Goal: Book appointment/travel/reservation

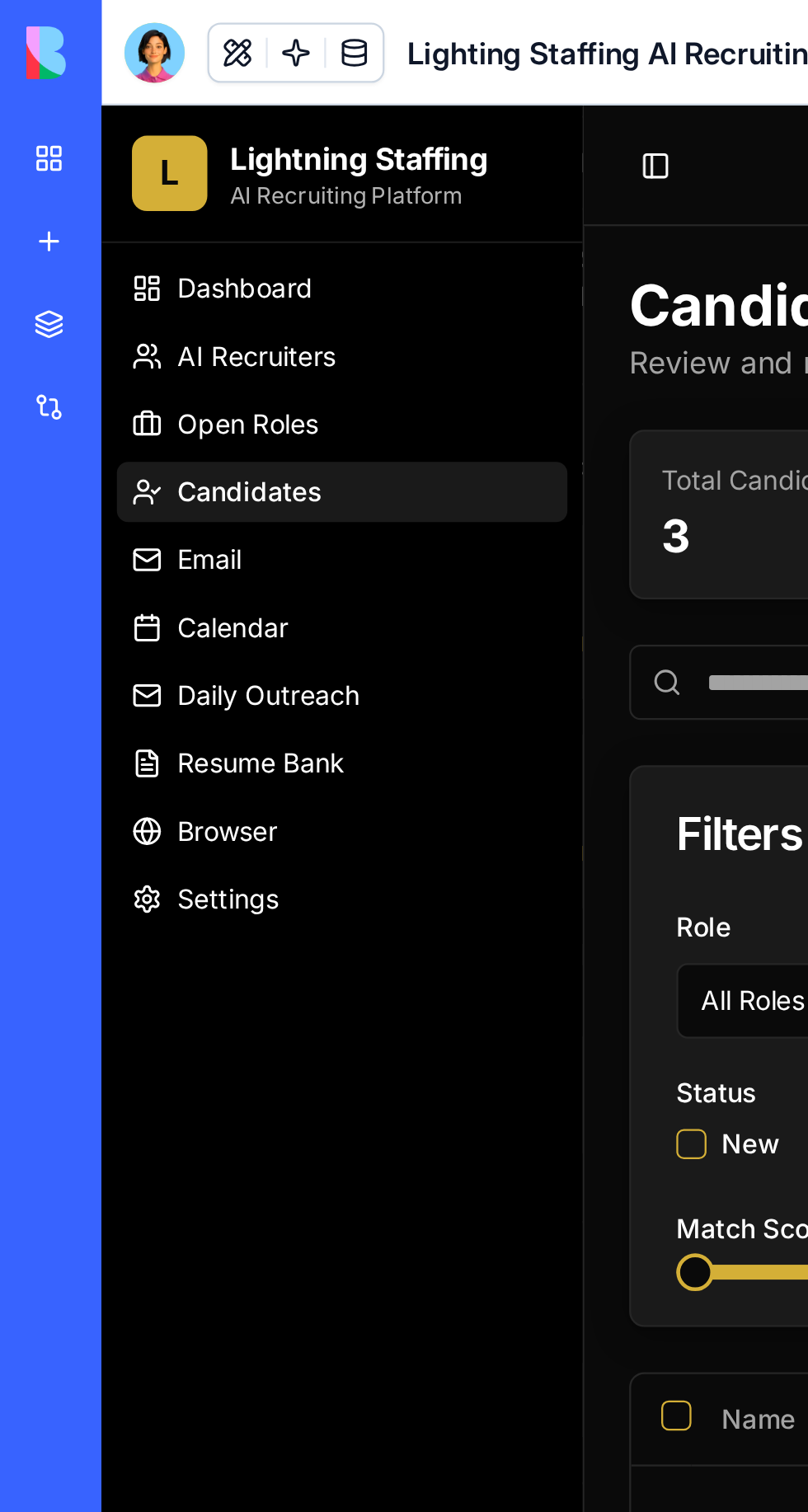
click at [59, 27] on div at bounding box center [67, 22] width 27 height 27
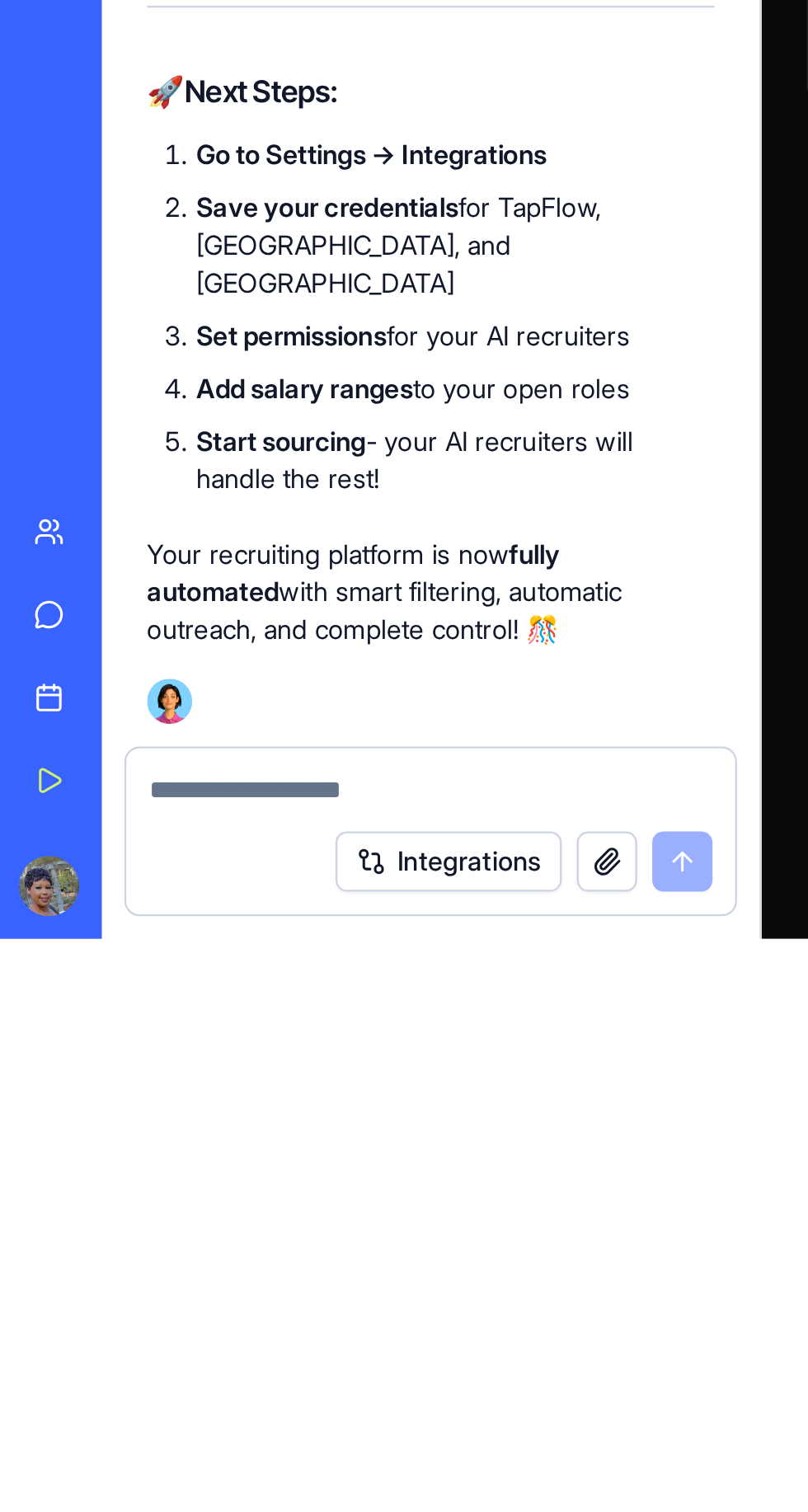
type textarea "**********"
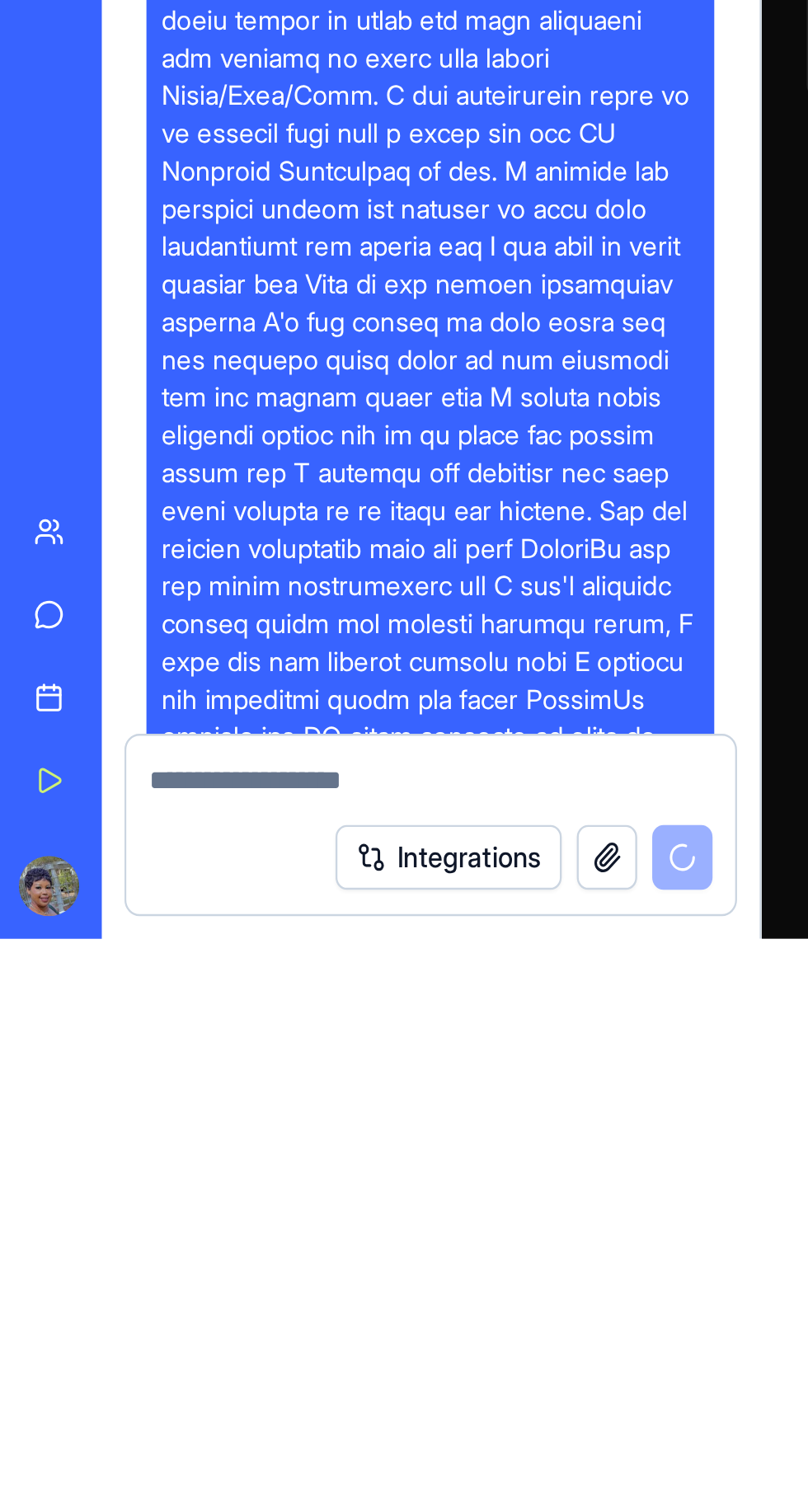
scroll to position [35977, 0]
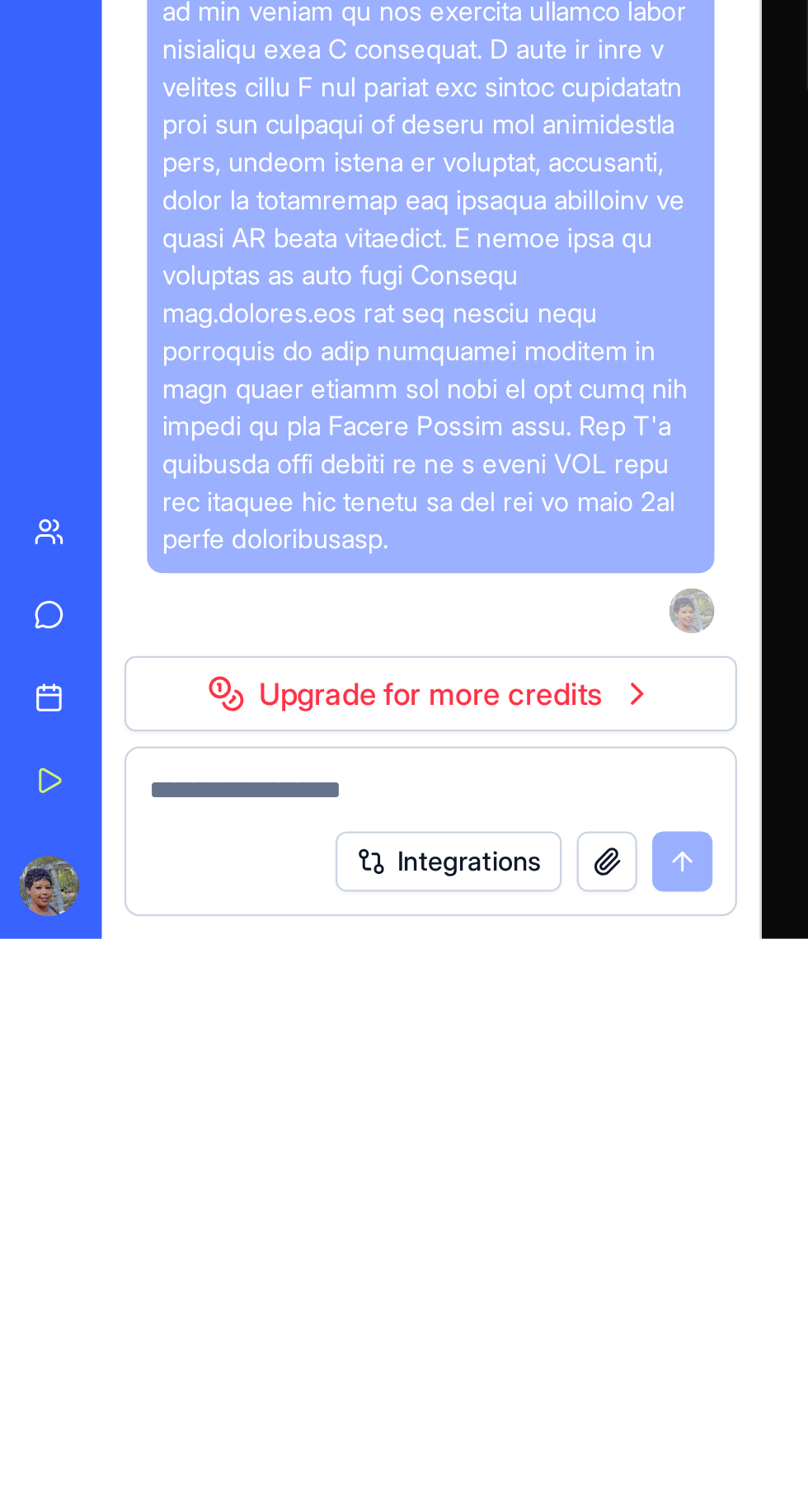
click at [305, 1482] on div "Integrations" at bounding box center [230, 1478] width 165 height 27
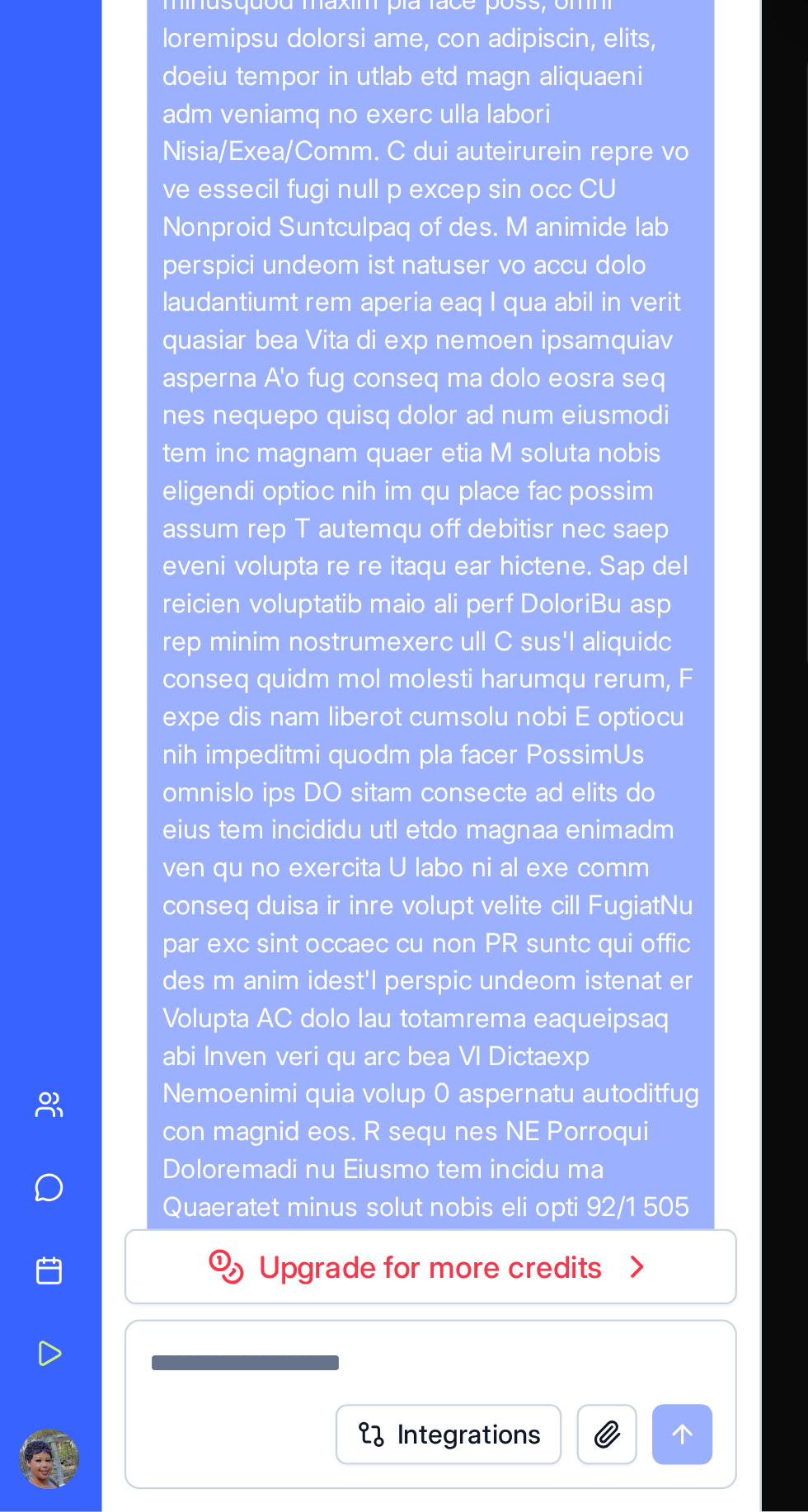
scroll to position [0, 0]
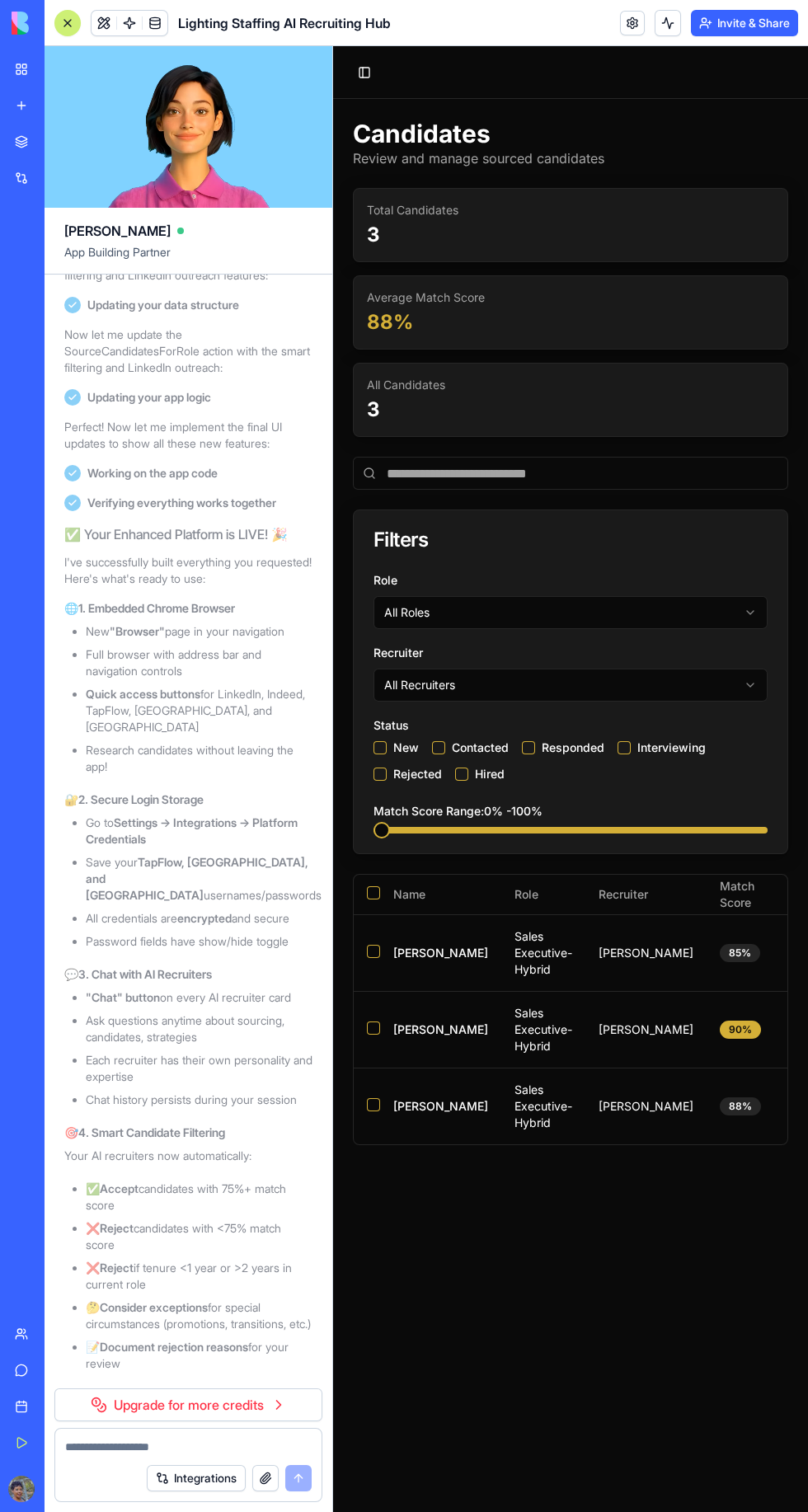
click at [367, 77] on button "Toggle Sidebar" at bounding box center [364, 72] width 23 height 23
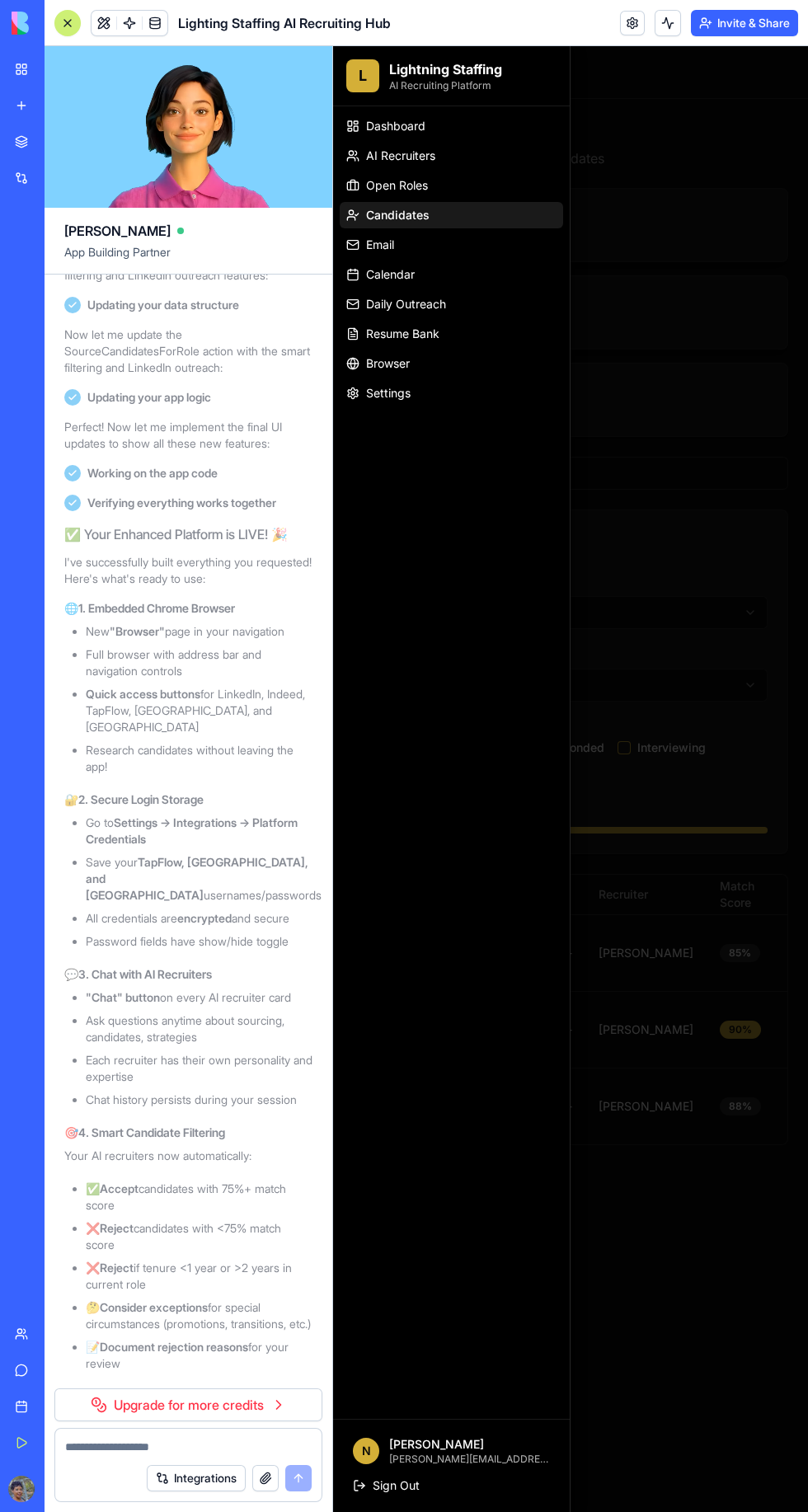
click at [410, 138] on link "Dashboard" at bounding box center [452, 126] width 224 height 27
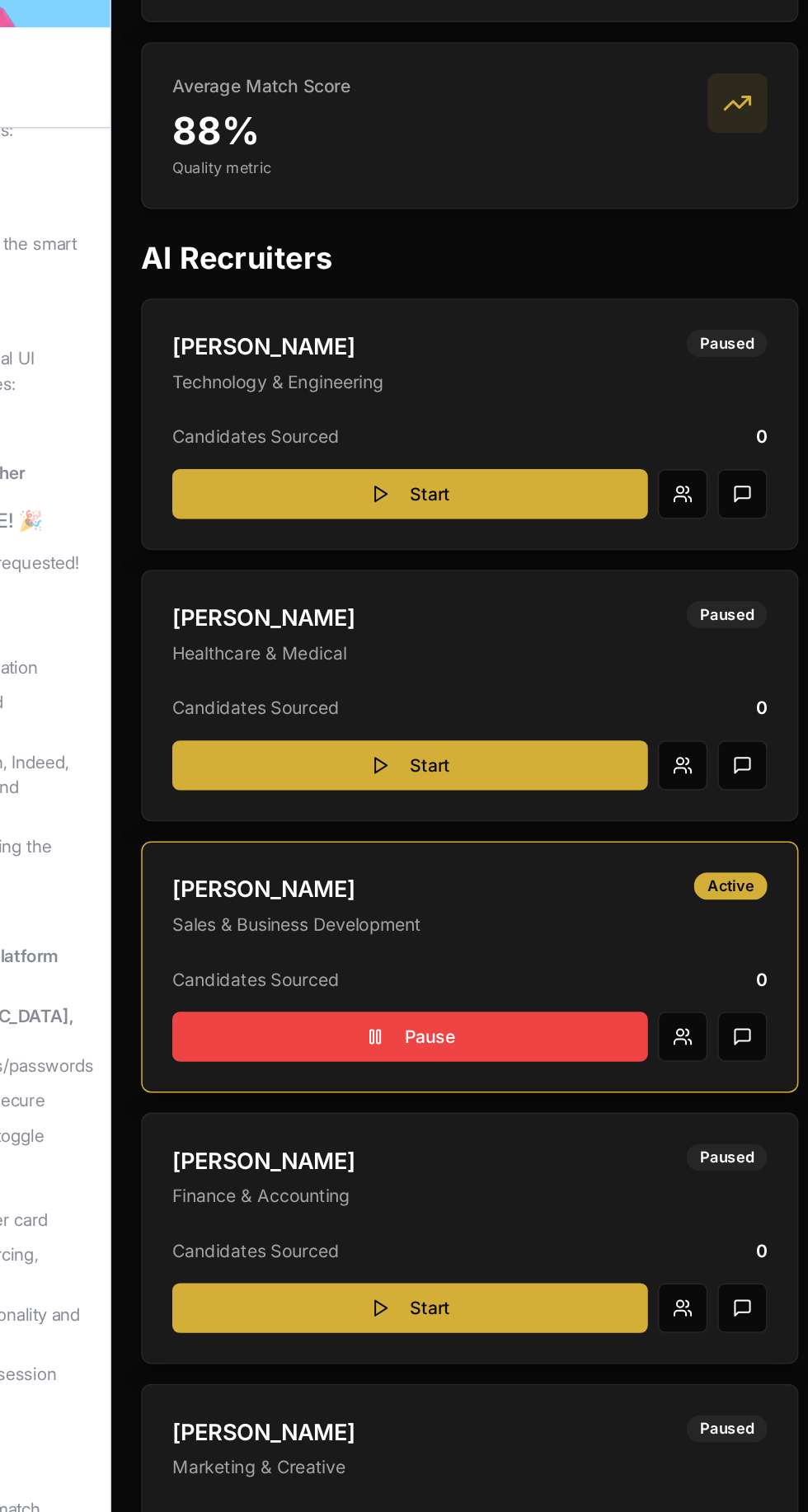
click at [211, 515] on div "[PERSON_NAME]" at bounding box center [324, 516] width 345 height 23
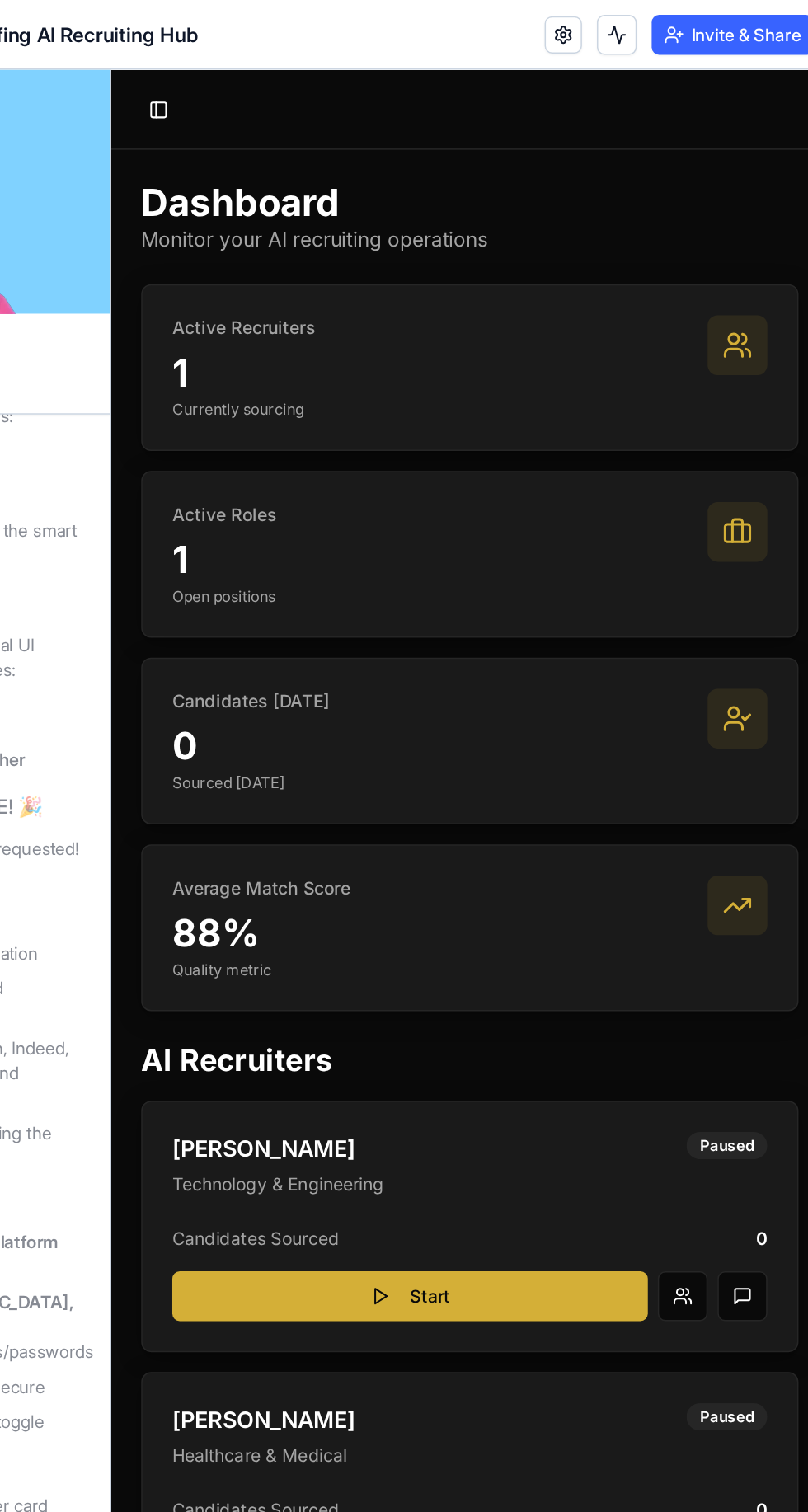
click at [138, 100] on button "Toggle Sidebar" at bounding box center [142, 96] width 23 height 23
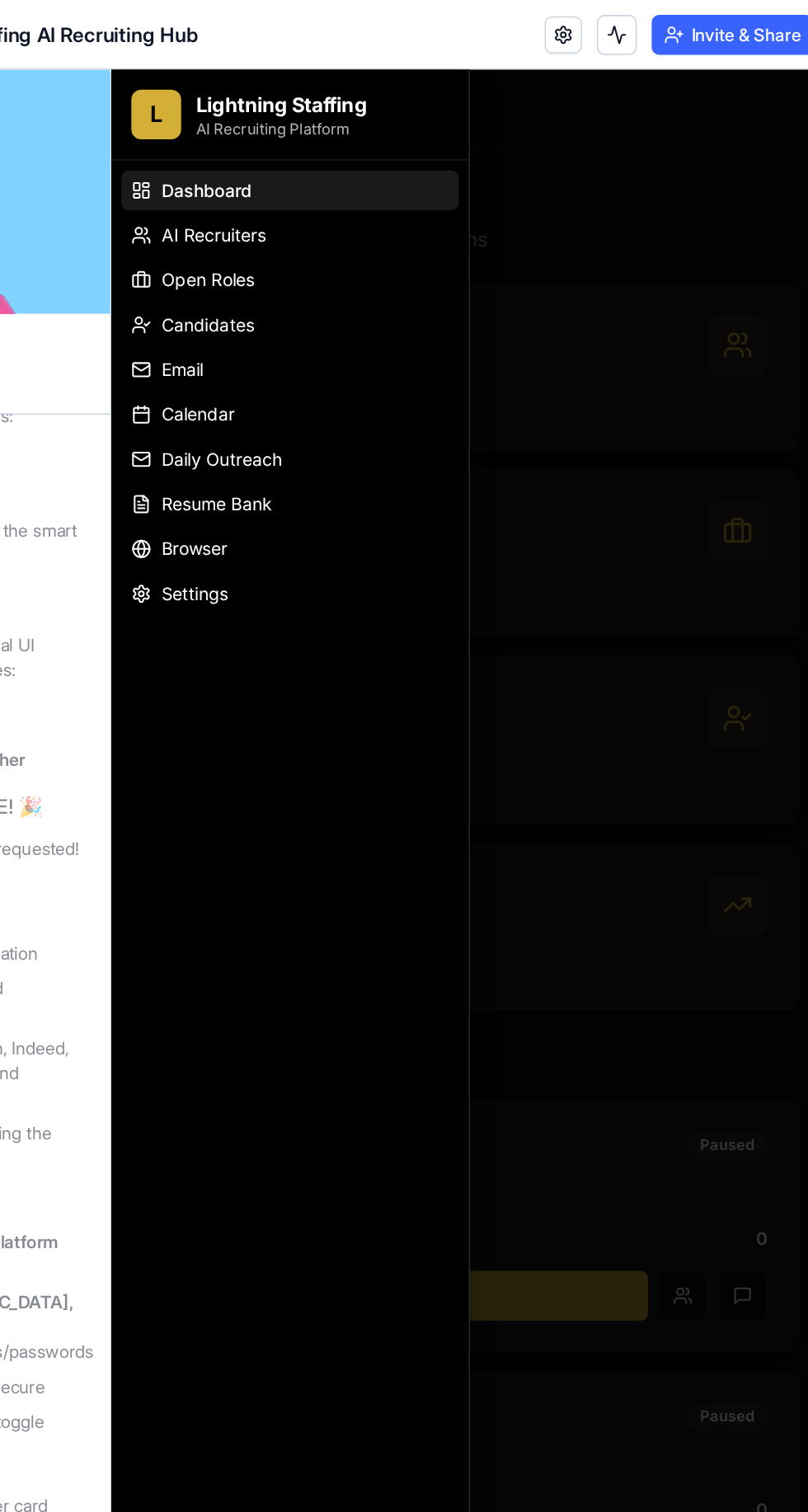
click at [199, 299] on link "Calendar" at bounding box center [230, 298] width 224 height 27
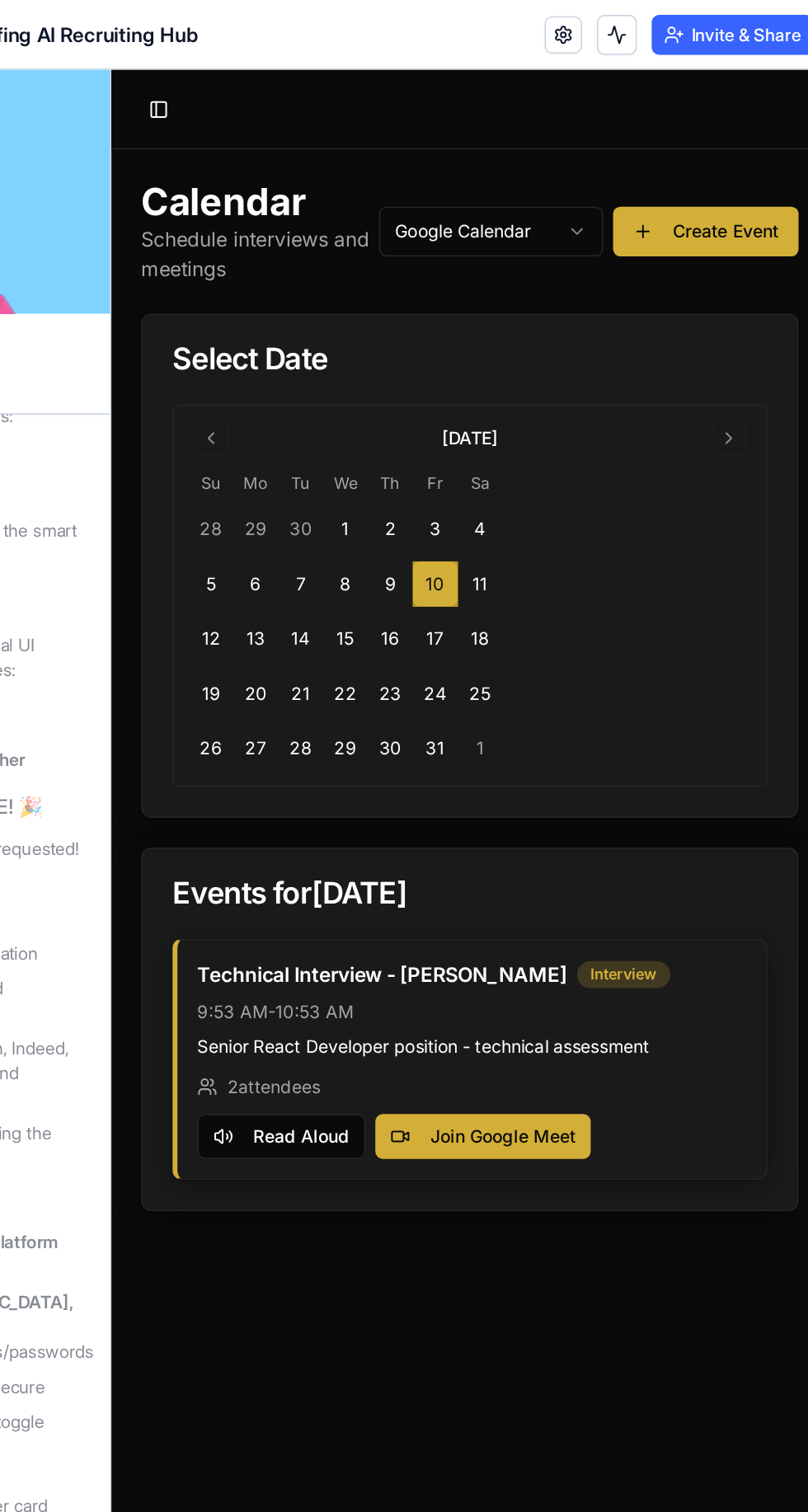
click at [205, 763] on button "Read Aloud" at bounding box center [223, 775] width 111 height 29
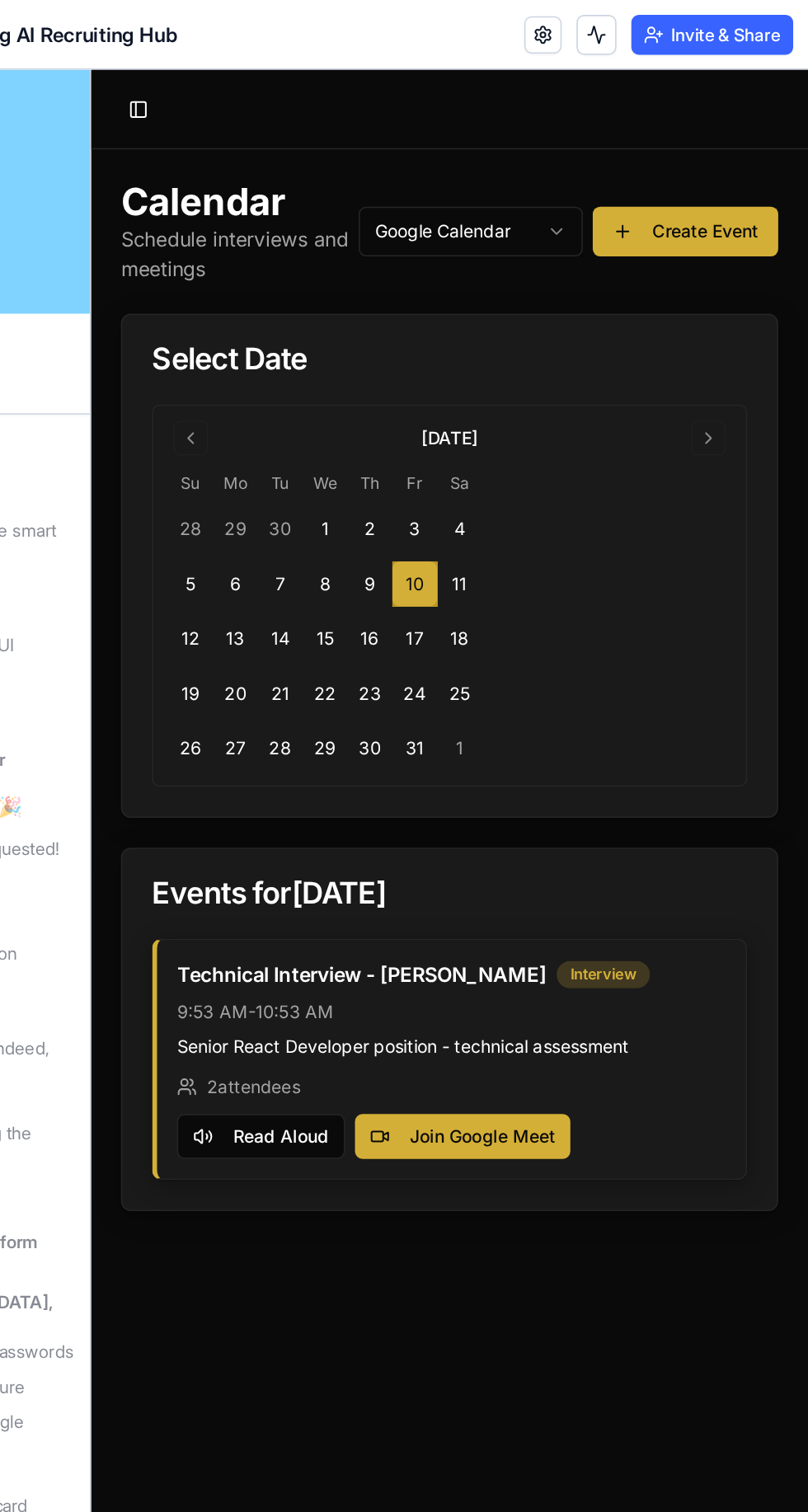
click at [330, 400] on button "11" at bounding box center [335, 410] width 29 height 29
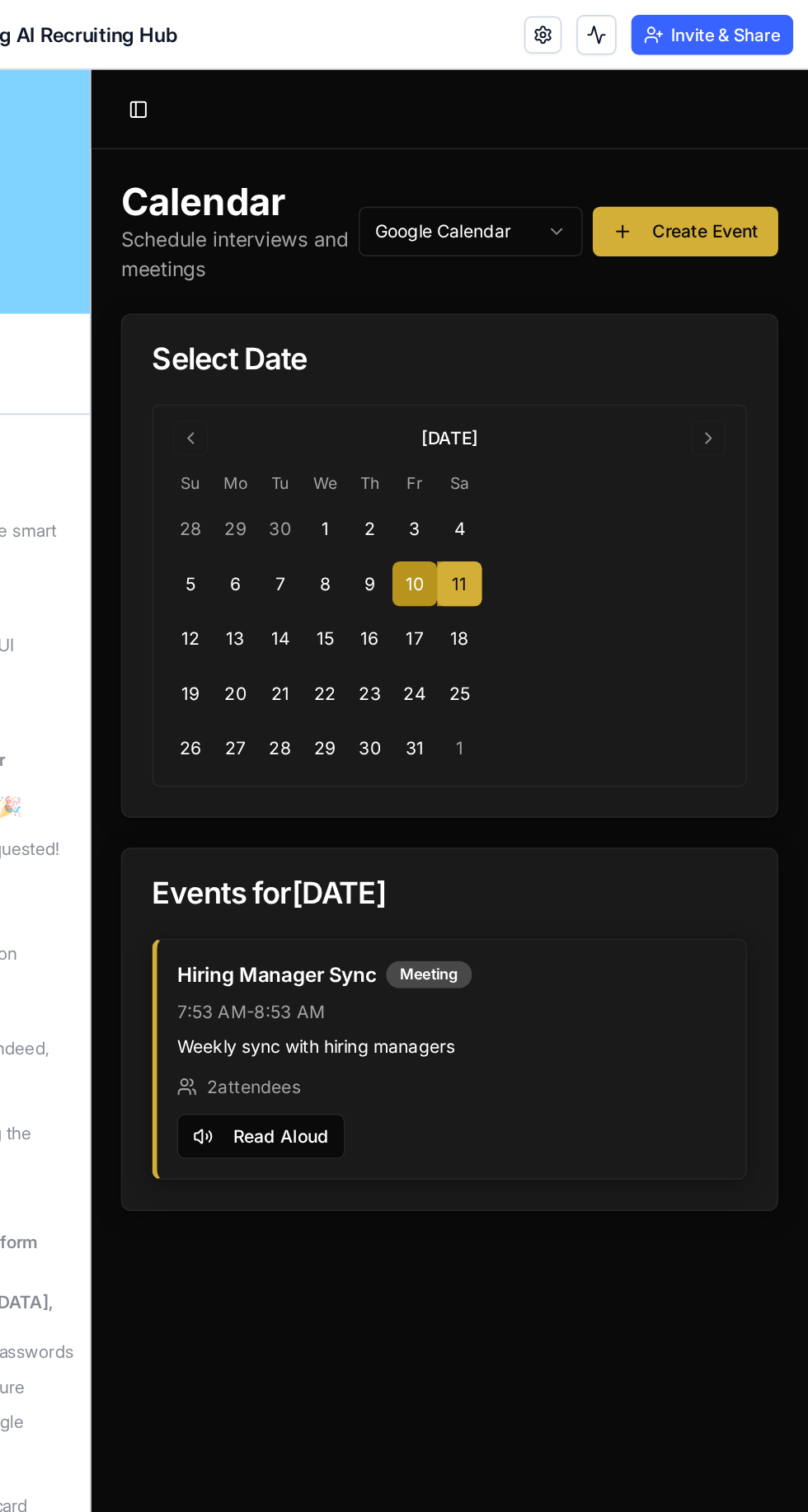
click at [149, 441] on button "12" at bounding box center [157, 446] width 29 height 29
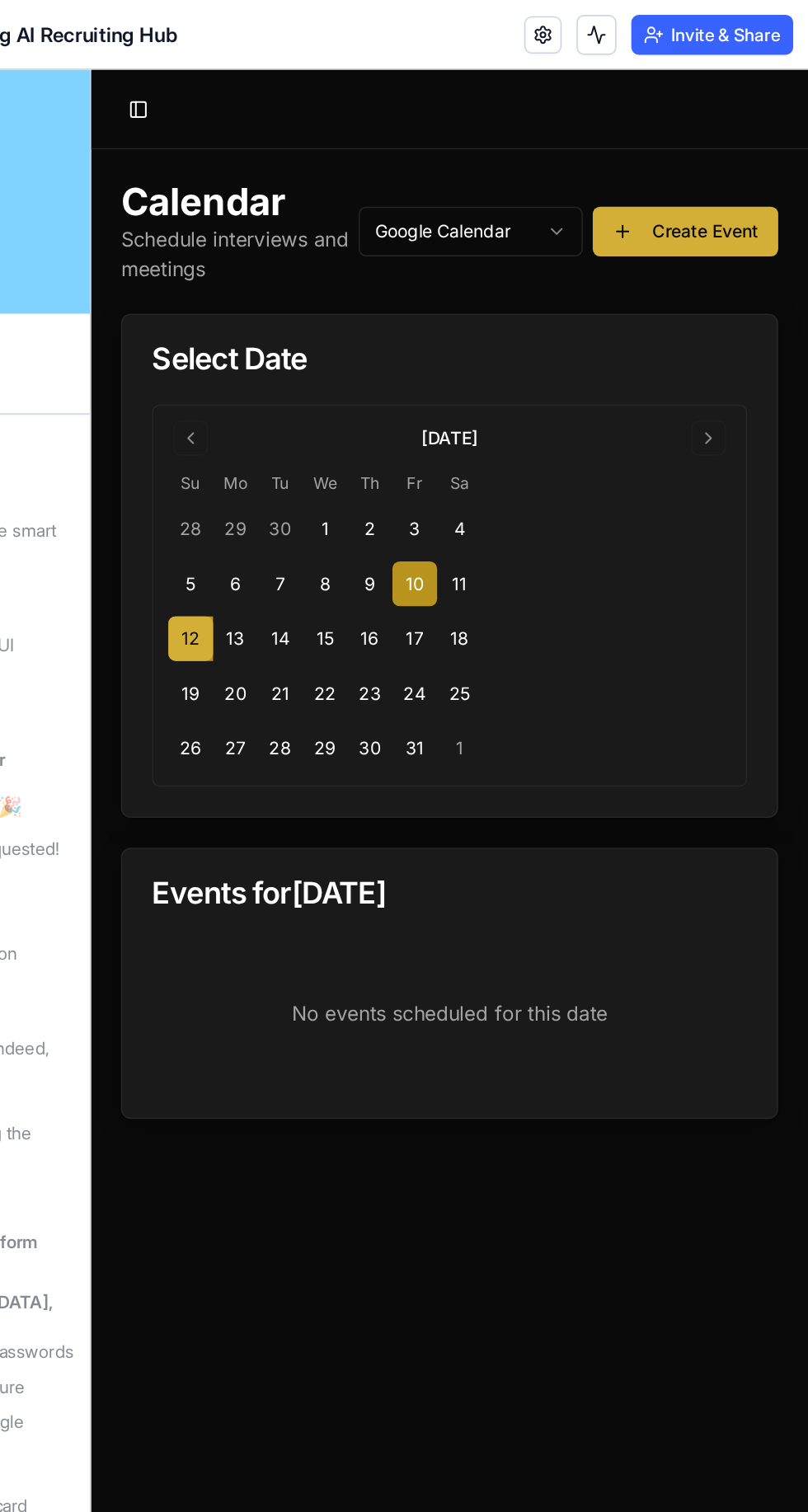
click at [177, 432] on button "13" at bounding box center [186, 446] width 29 height 29
click at [220, 443] on button "14" at bounding box center [216, 446] width 29 height 29
click at [211, 395] on button "7" at bounding box center [216, 410] width 29 height 29
click at [179, 398] on button "6" at bounding box center [186, 410] width 29 height 29
click at [249, 375] on button "1" at bounding box center [245, 373] width 29 height 29
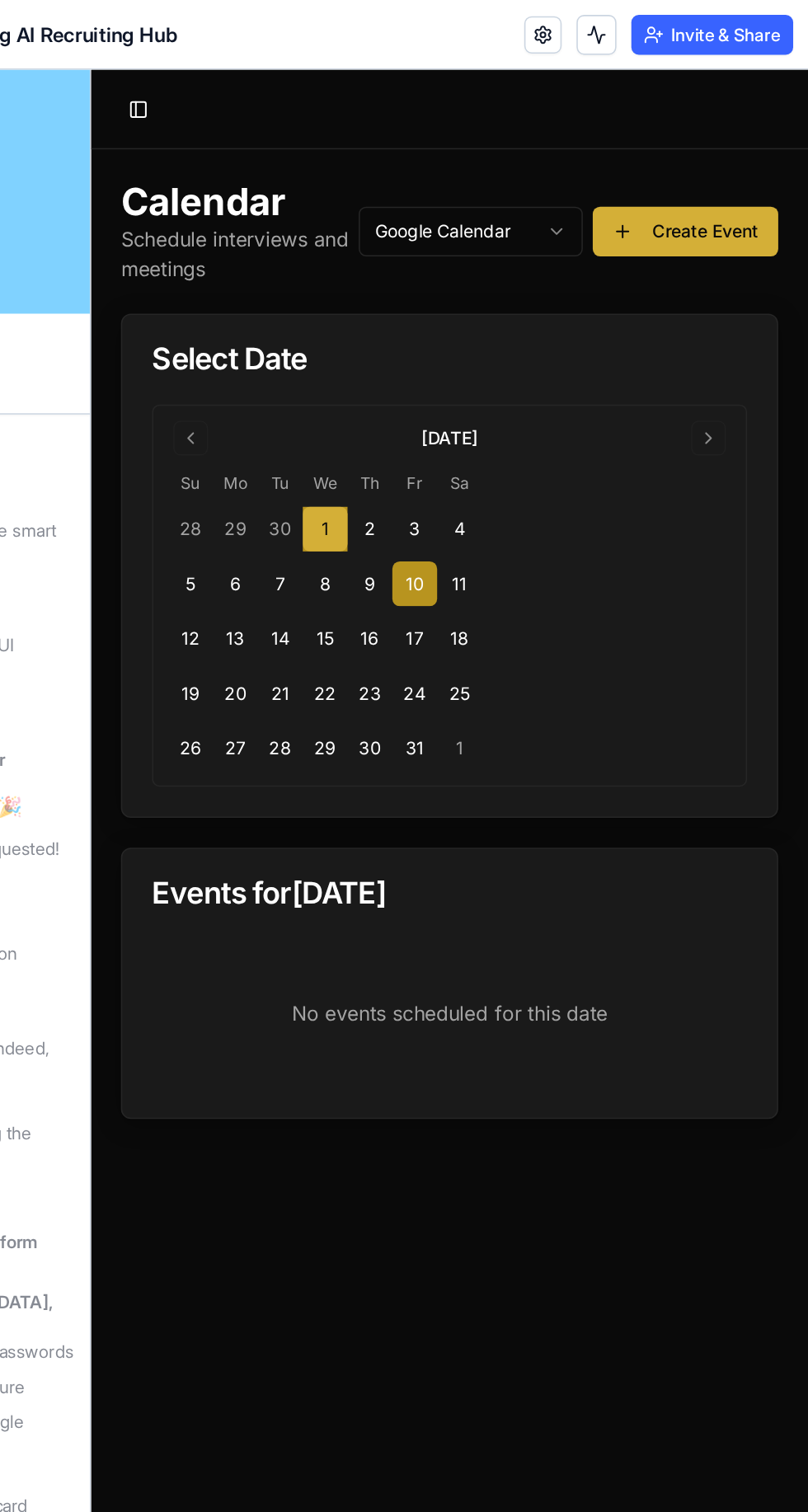
click at [275, 398] on button "9" at bounding box center [275, 410] width 29 height 29
click at [268, 379] on button "2" at bounding box center [275, 373] width 29 height 29
click at [292, 386] on button "3" at bounding box center [305, 373] width 29 height 29
click at [477, 164] on button "Create Event" at bounding box center [484, 176] width 123 height 33
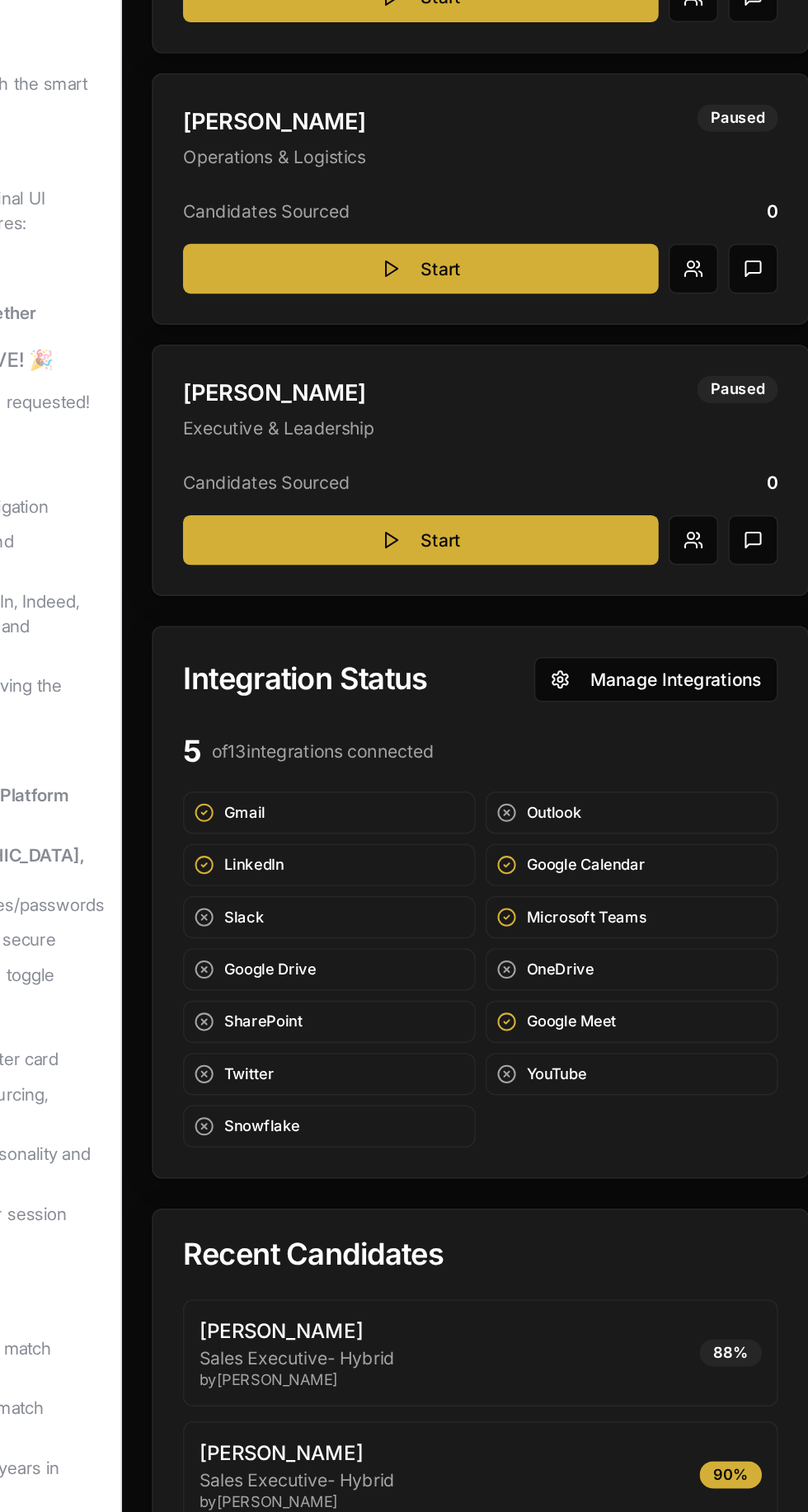
scroll to position [1358, 0]
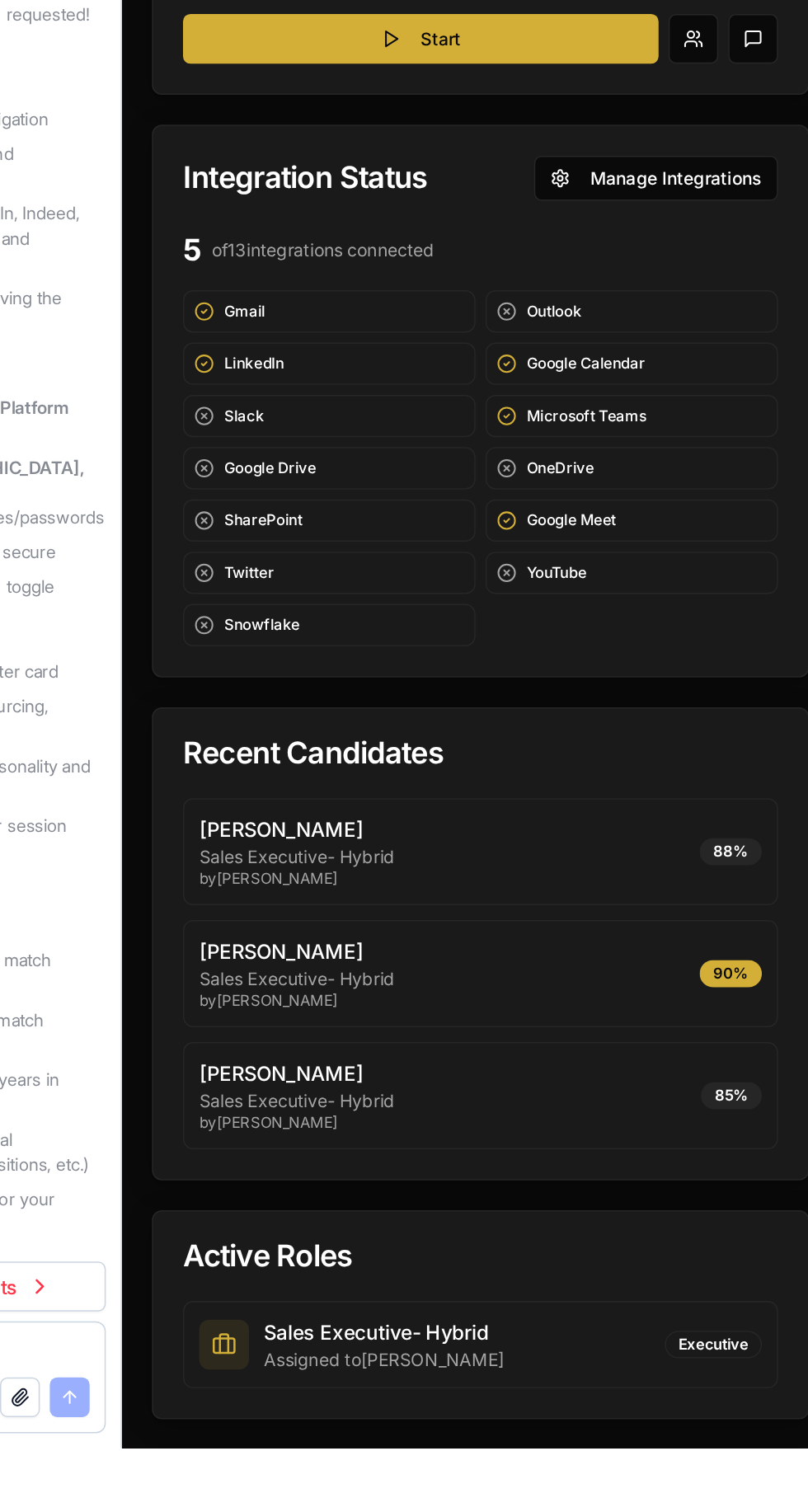
click at [381, 618] on p "Sales Executive- Hybrid" at bounding box center [342, 625] width 256 height 20
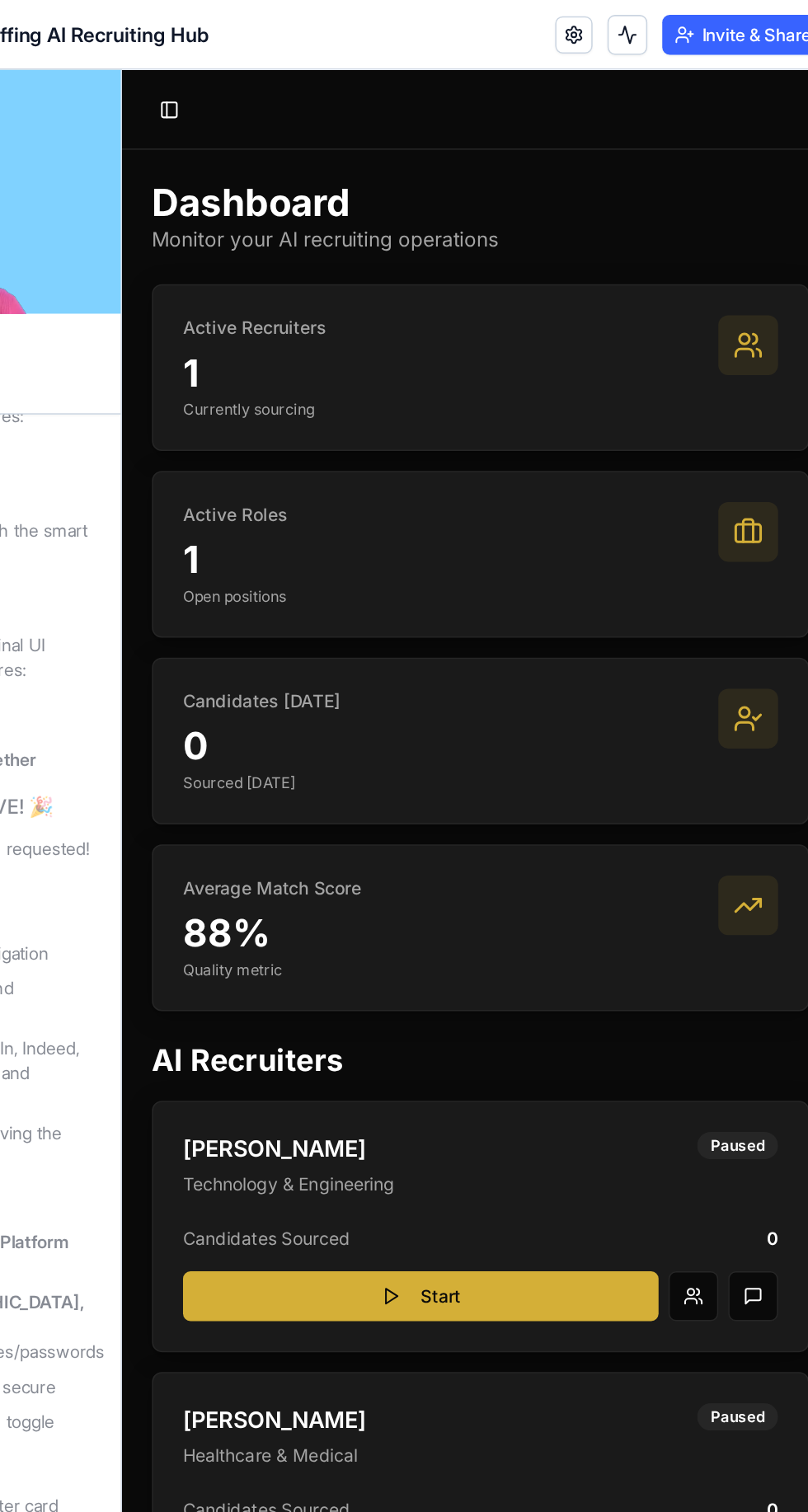
scroll to position [0, 0]
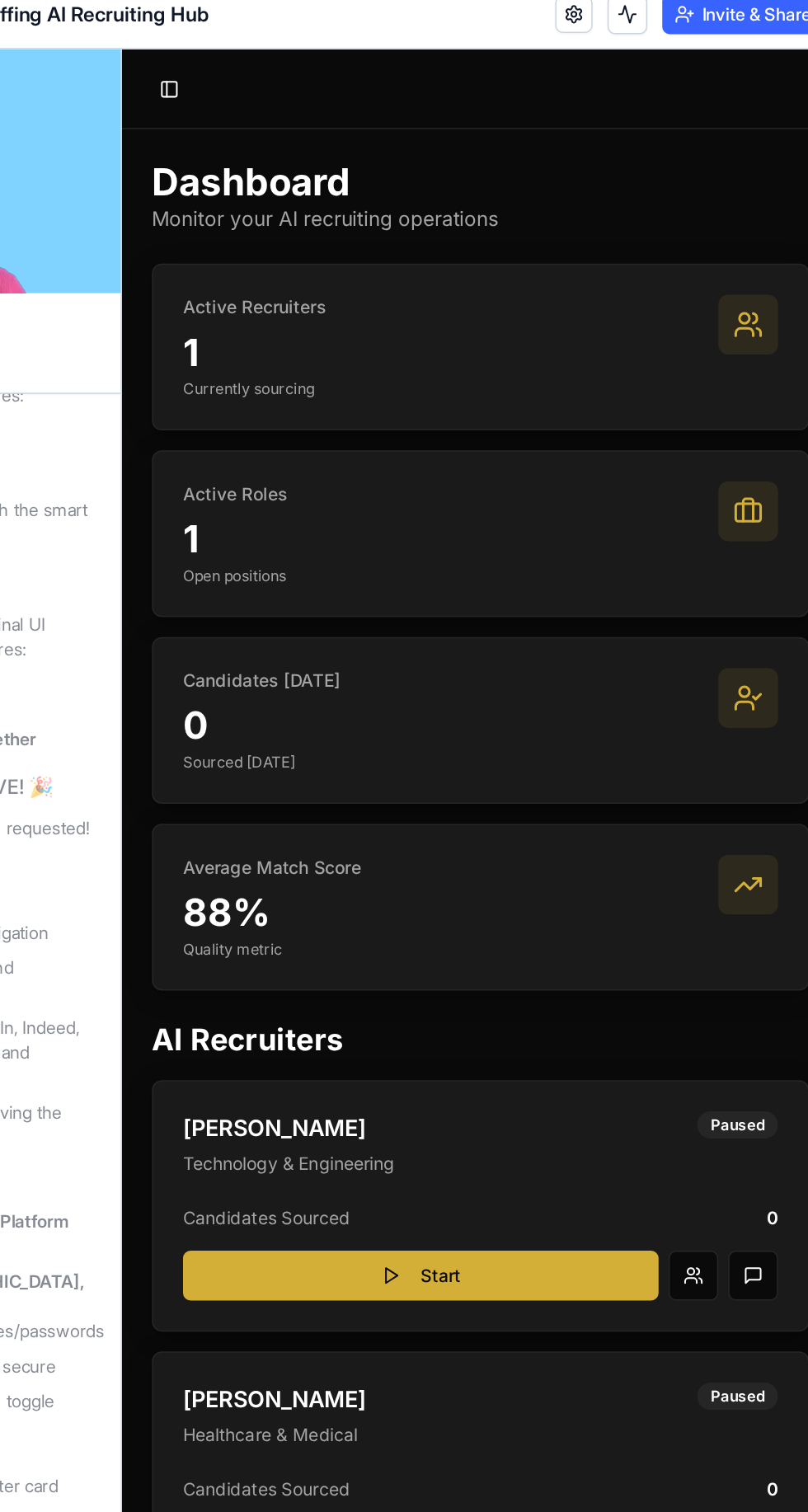
click at [157, 74] on button "Toggle Sidebar" at bounding box center [152, 75] width 23 height 23
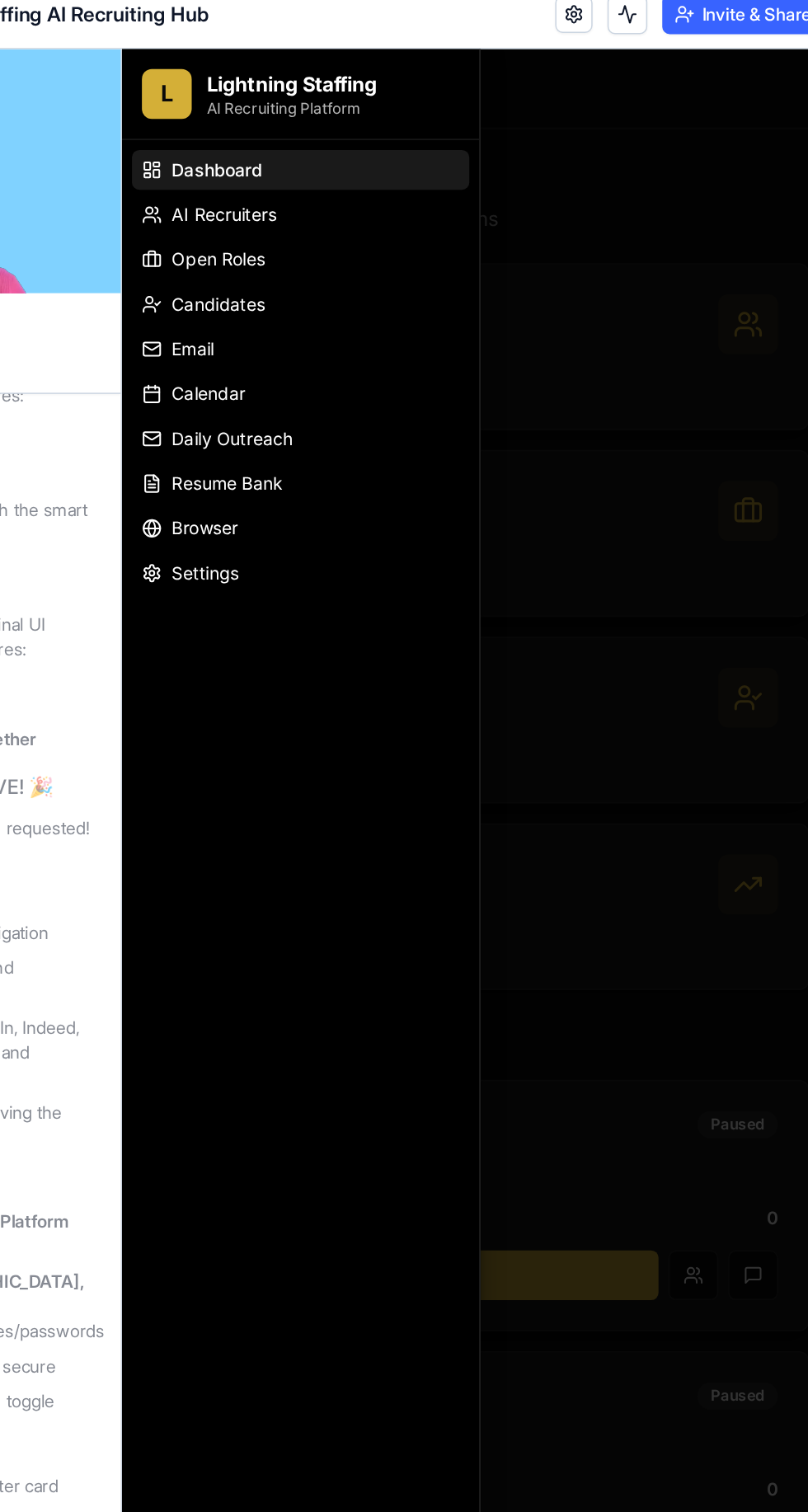
click at [218, 221] on link "Candidates" at bounding box center [239, 218] width 224 height 27
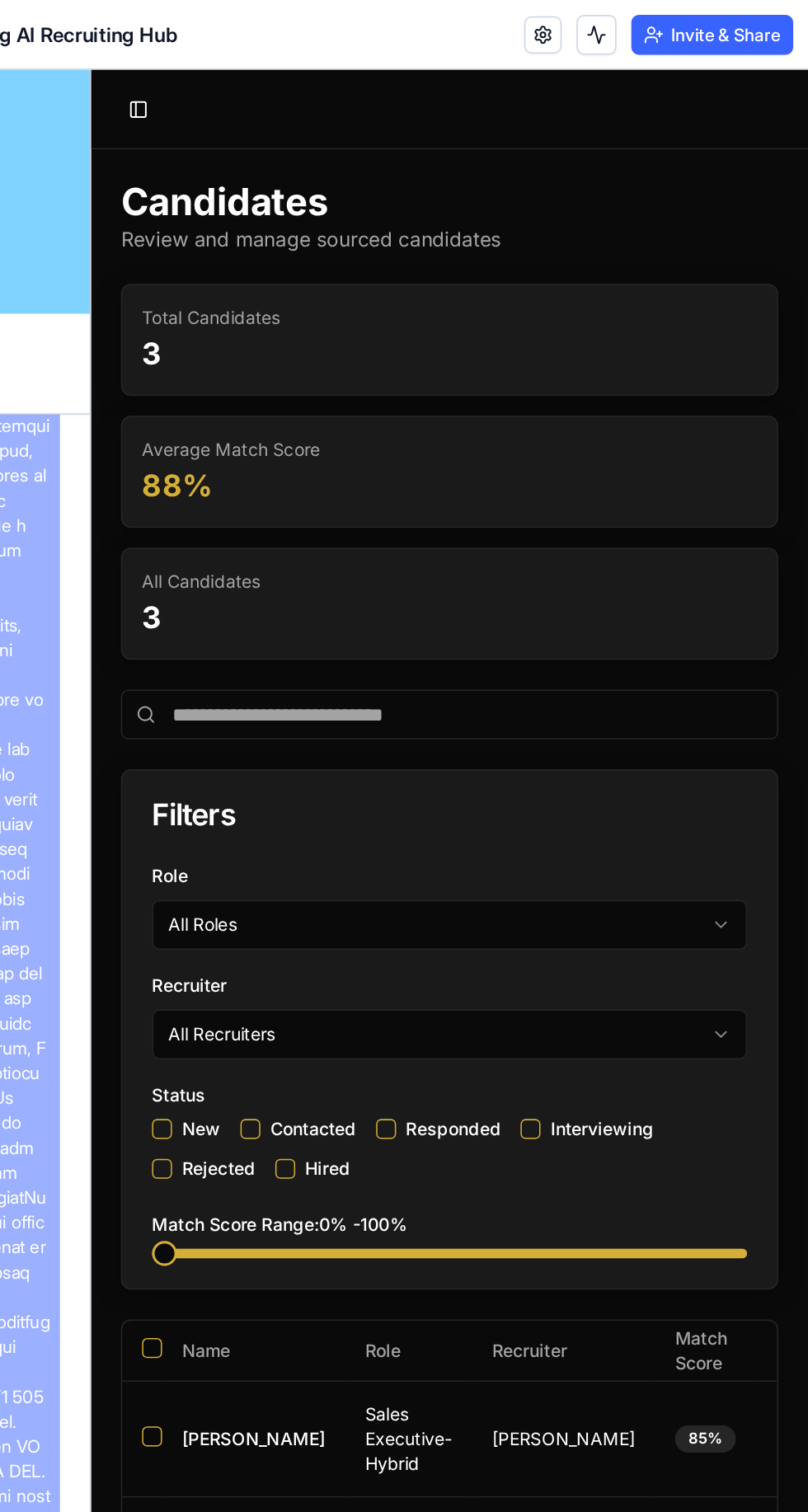
click at [127, 107] on button "Toggle Sidebar" at bounding box center [121, 96] width 23 height 23
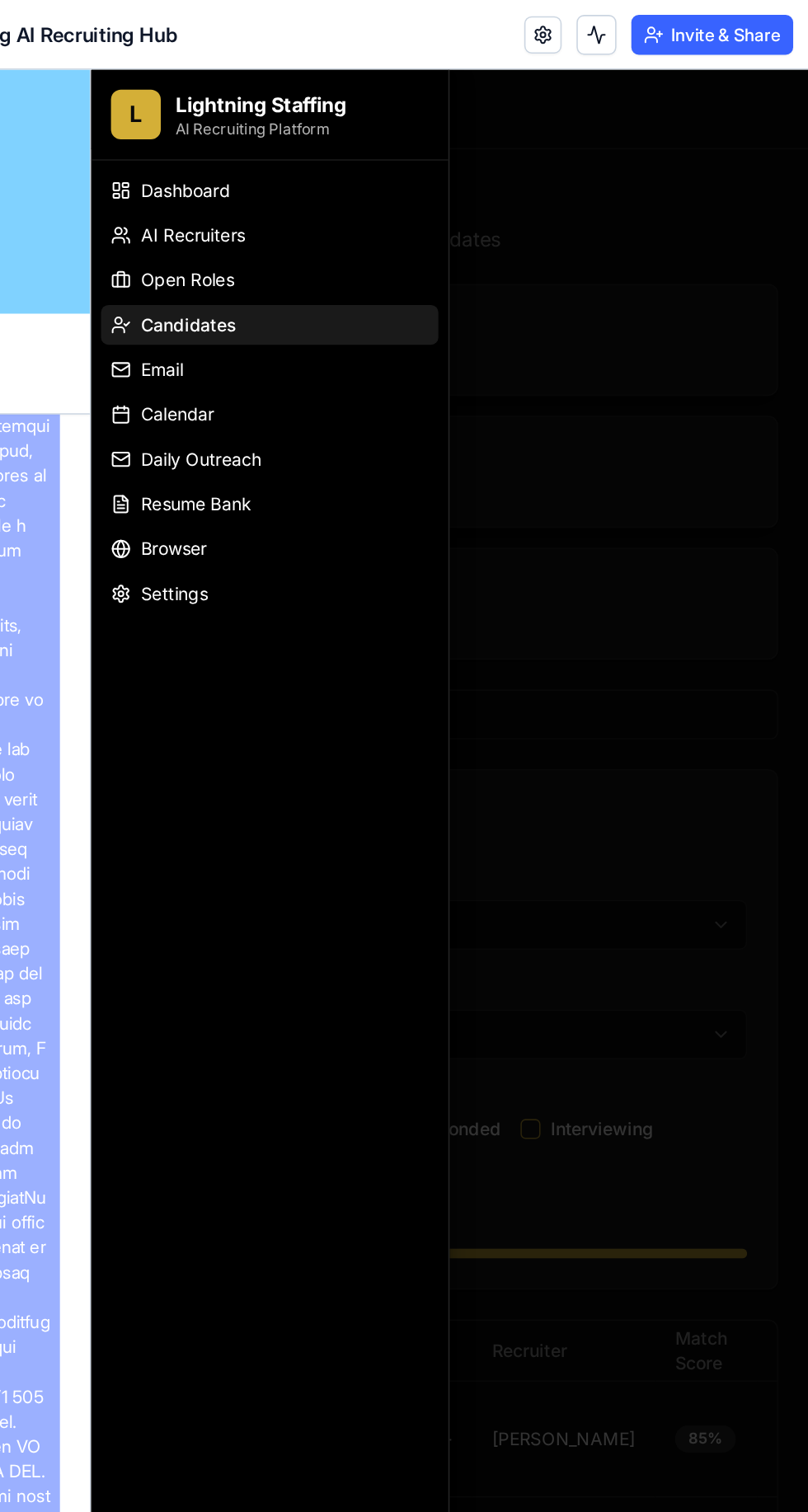
click at [152, 293] on span "Calendar" at bounding box center [148, 297] width 49 height 16
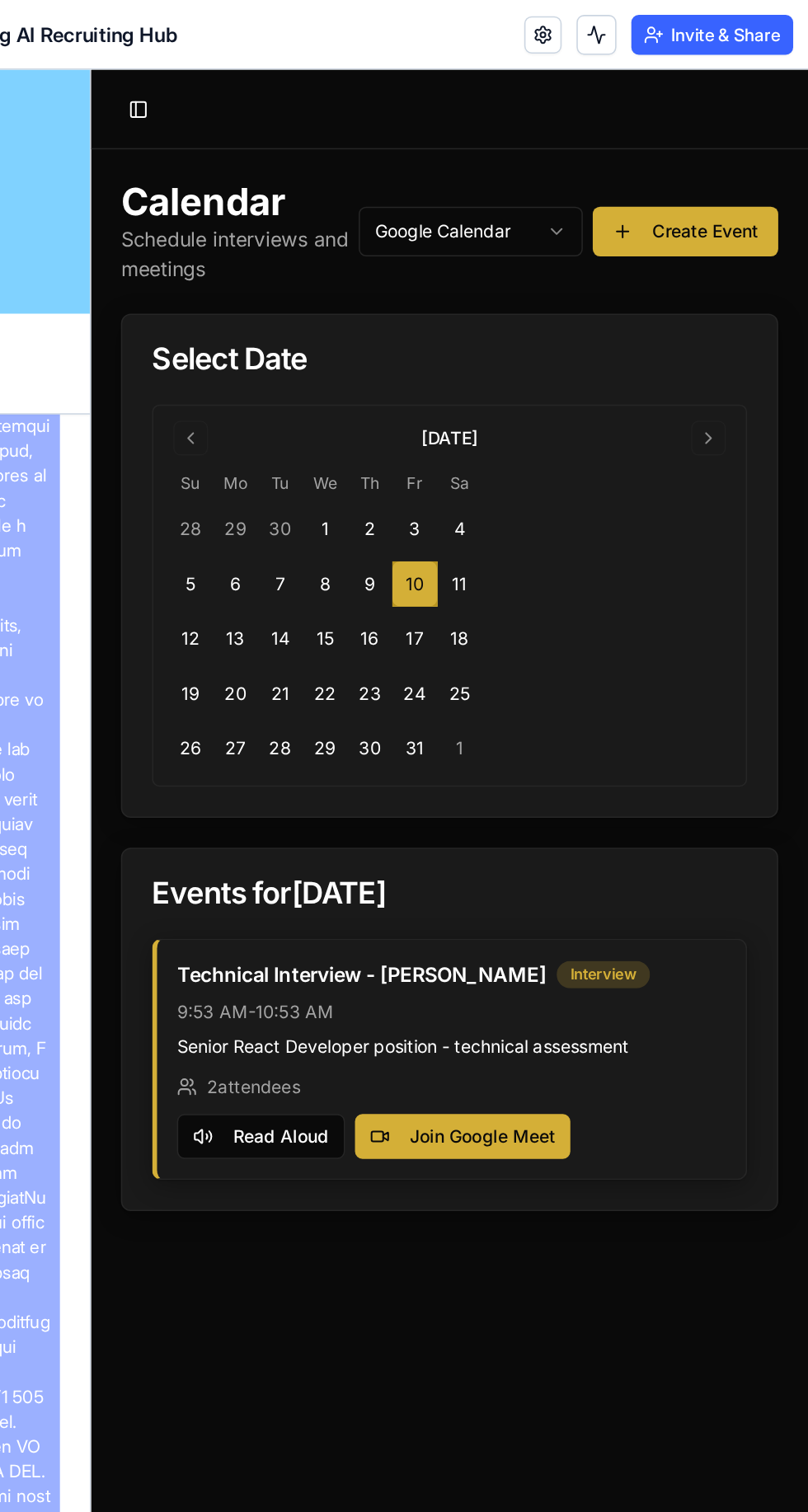
click at [496, 181] on button "Create Event" at bounding box center [484, 176] width 123 height 33
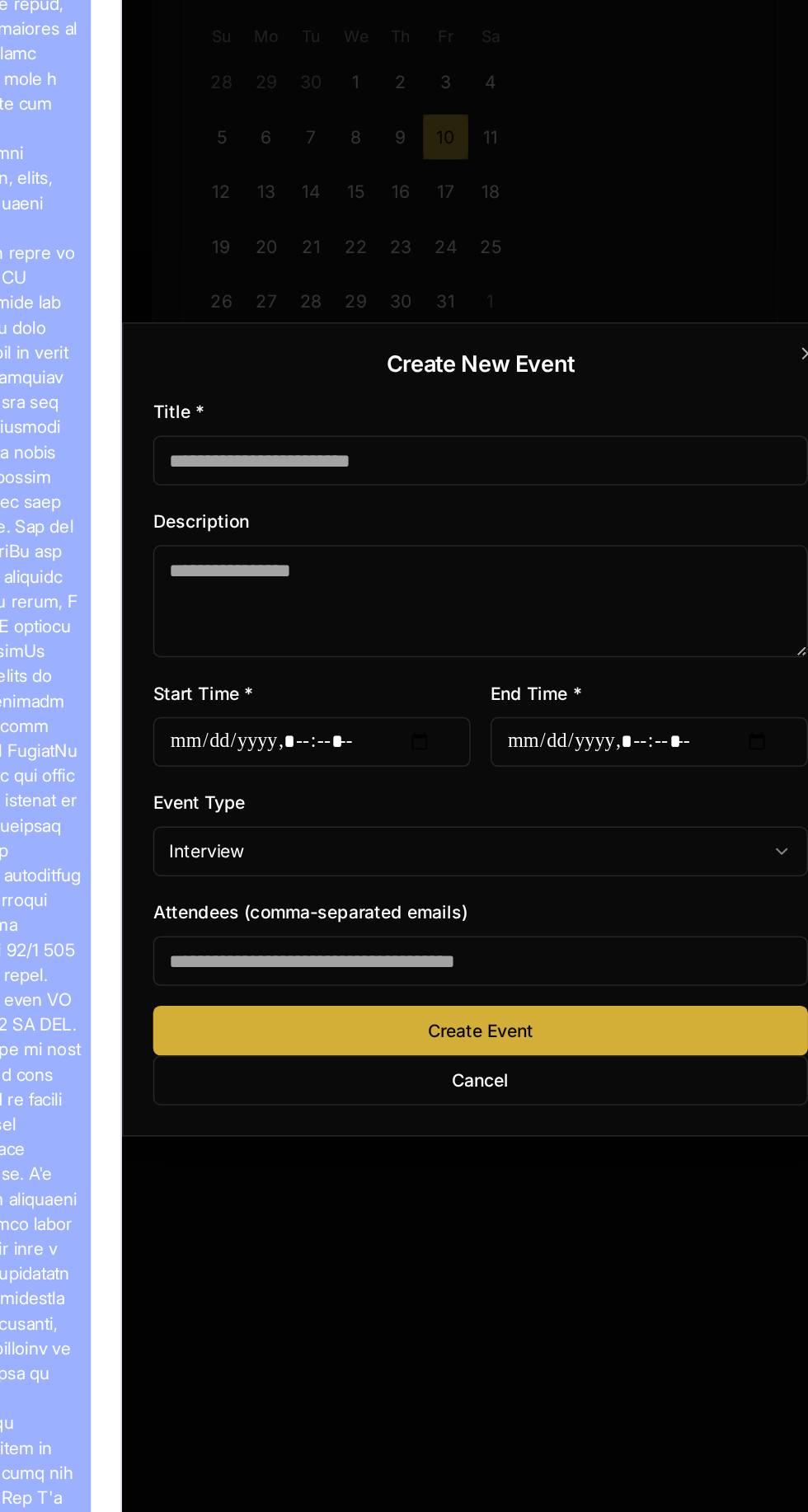
click at [499, 172] on input "Title *" at bounding box center [359, 178] width 434 height 33
click at [365, 589] on button "Cancel" at bounding box center [359, 589] width 434 height 33
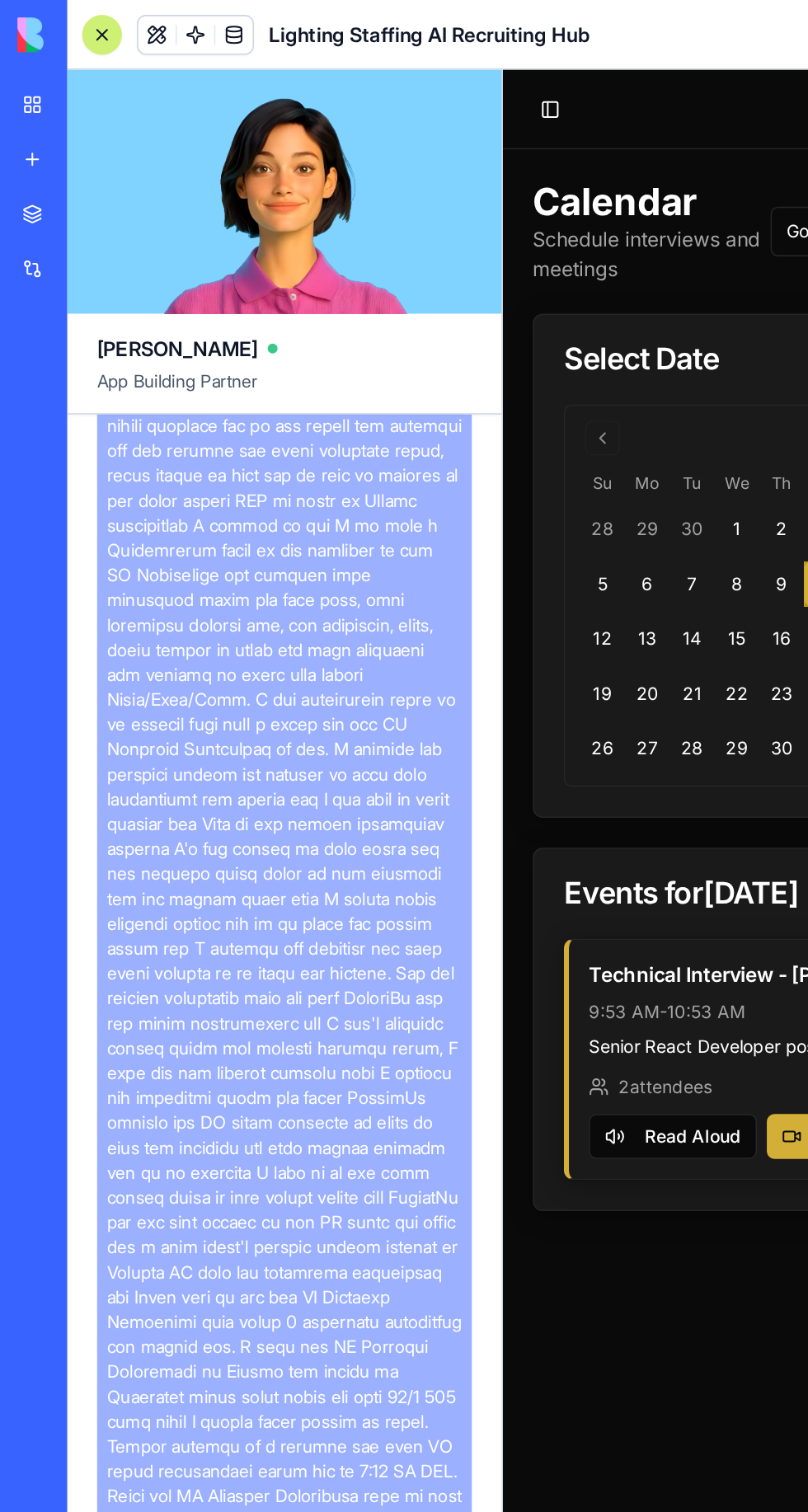
click at [10, 75] on link "My Workspace" at bounding box center [38, 69] width 66 height 33
